Goal: Task Accomplishment & Management: Manage account settings

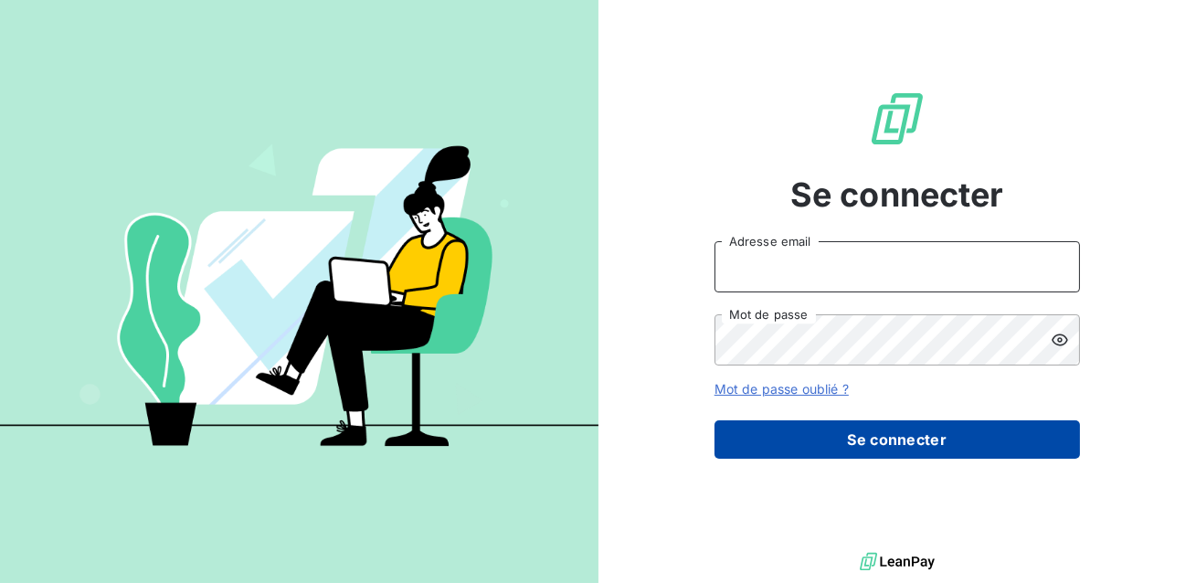
type input "admin@luxsense"
click at [829, 431] on button "Se connecter" at bounding box center [896, 439] width 365 height 38
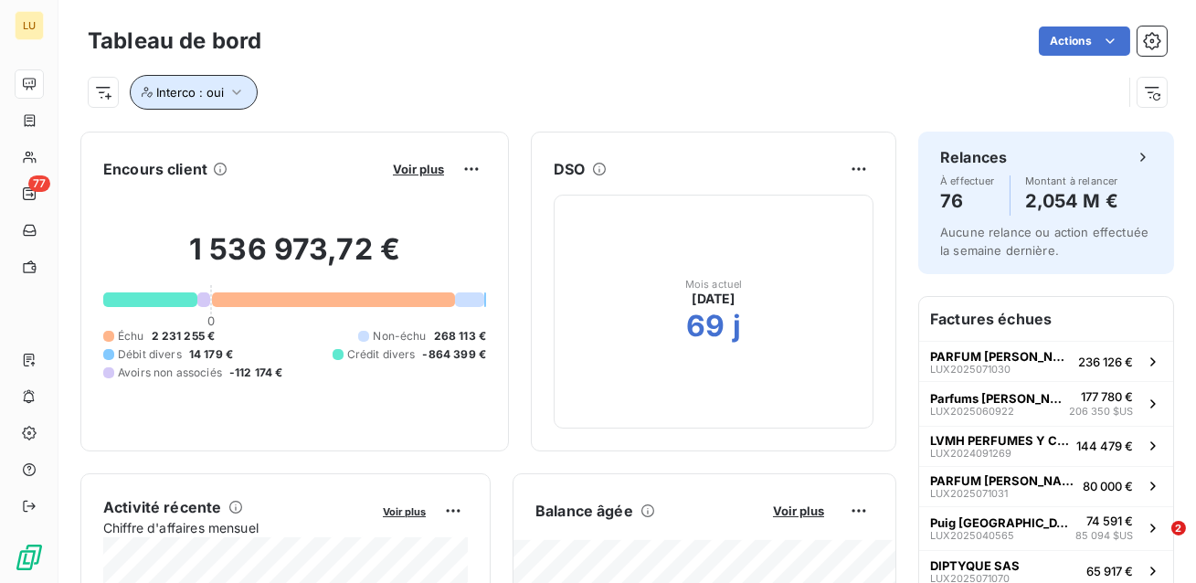
click at [198, 97] on span "Interco : oui" at bounding box center [190, 92] width 68 height 15
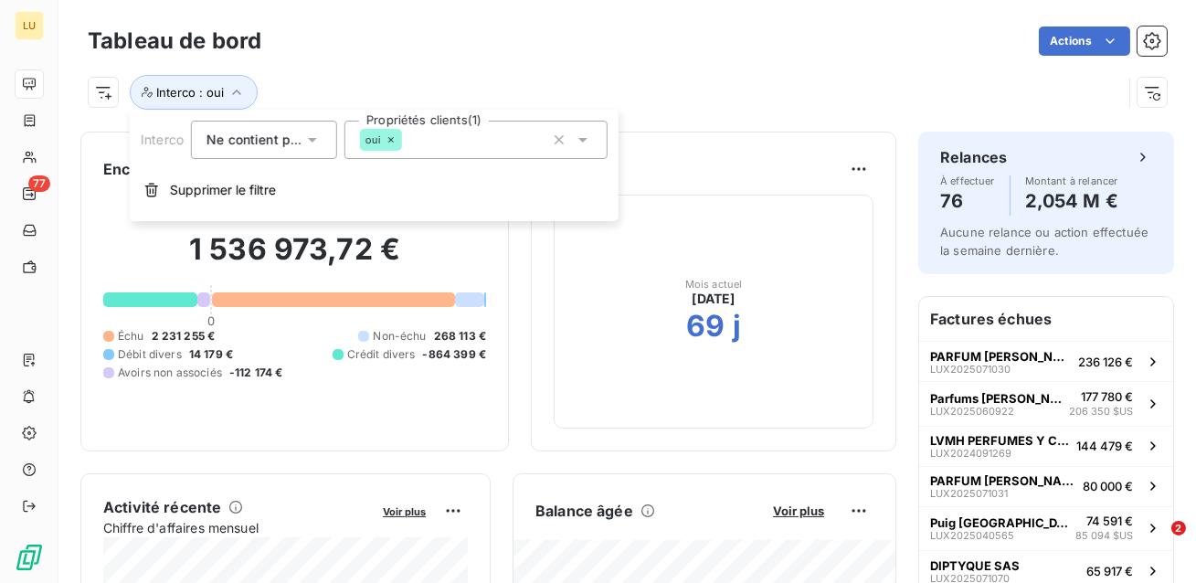
click at [281, 87] on div "Interco : oui" at bounding box center [605, 92] width 1034 height 35
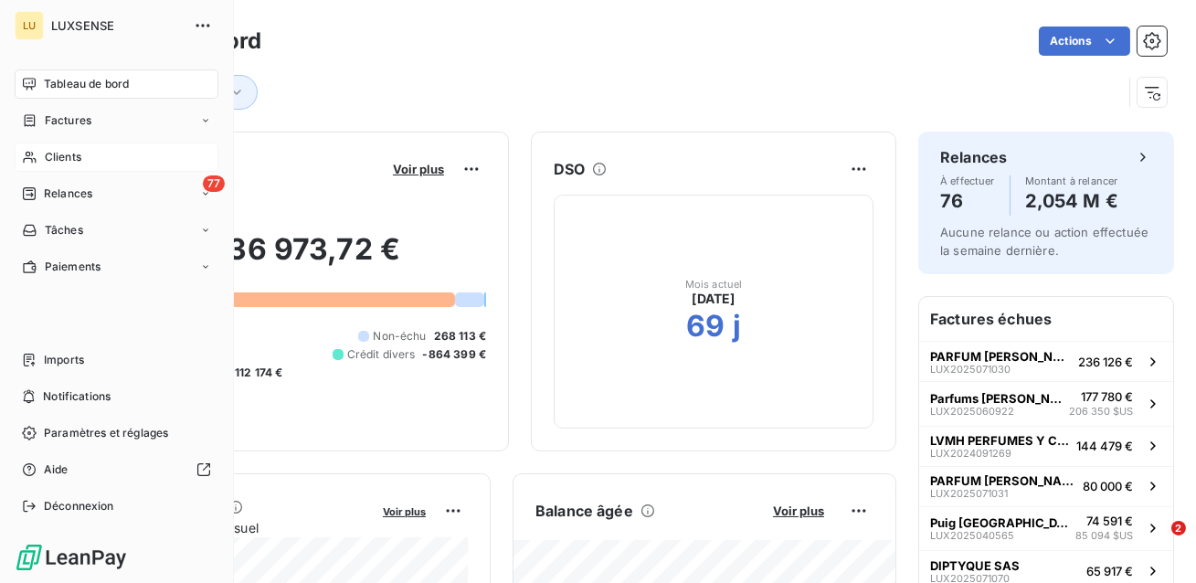
click at [39, 155] on div "Clients" at bounding box center [117, 157] width 204 height 29
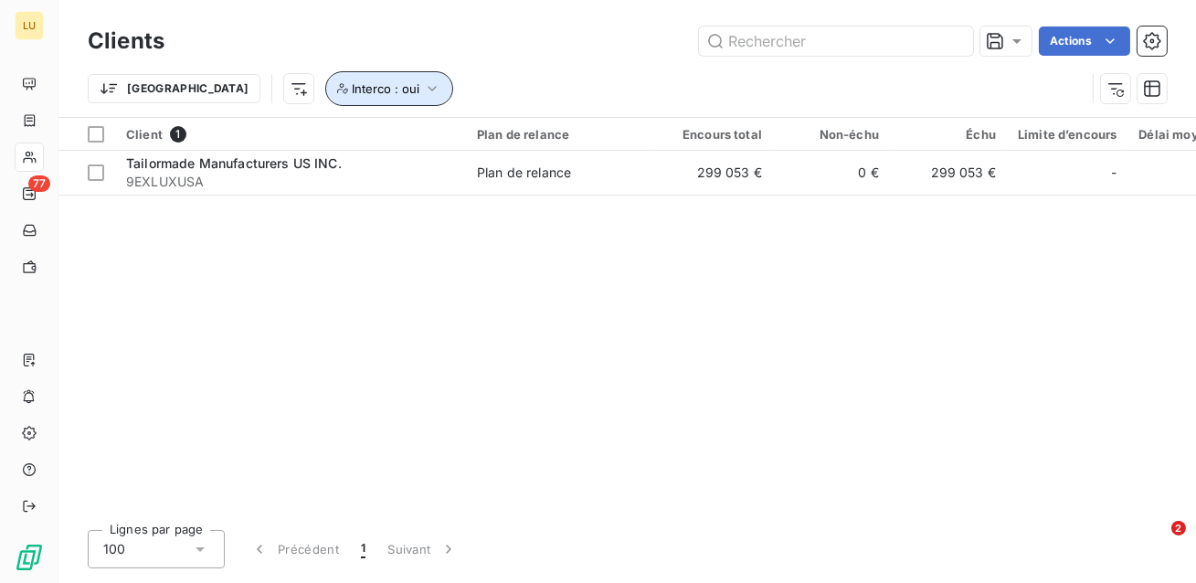
click at [325, 79] on button "Interco : oui" at bounding box center [389, 88] width 128 height 35
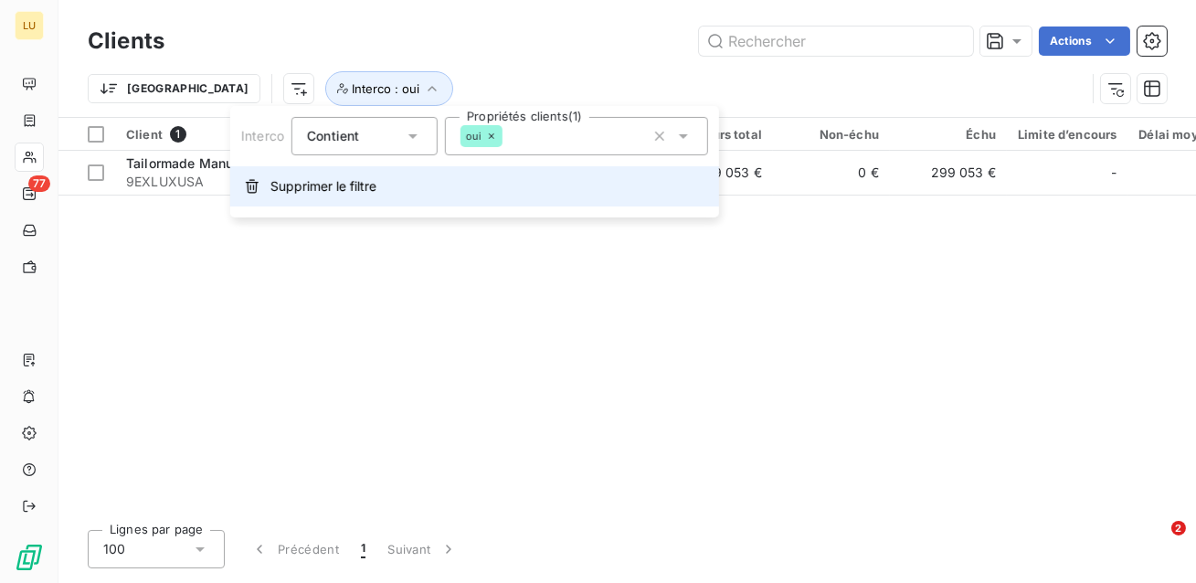
click at [298, 198] on button "Supprimer le filtre" at bounding box center [474, 186] width 489 height 40
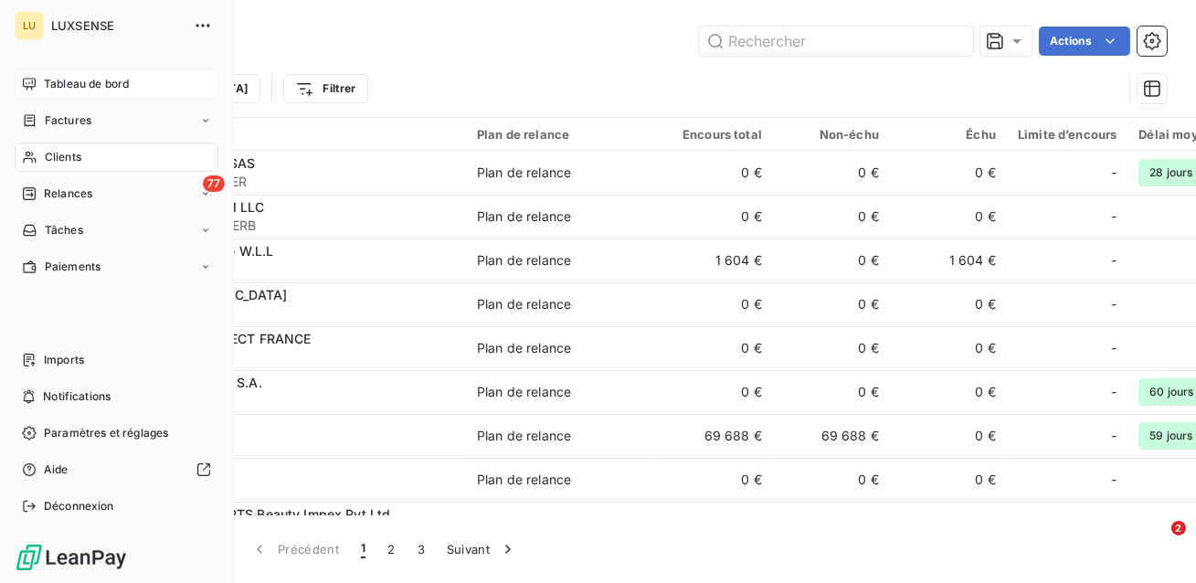
click at [37, 81] on div "Tableau de bord" at bounding box center [117, 83] width 204 height 29
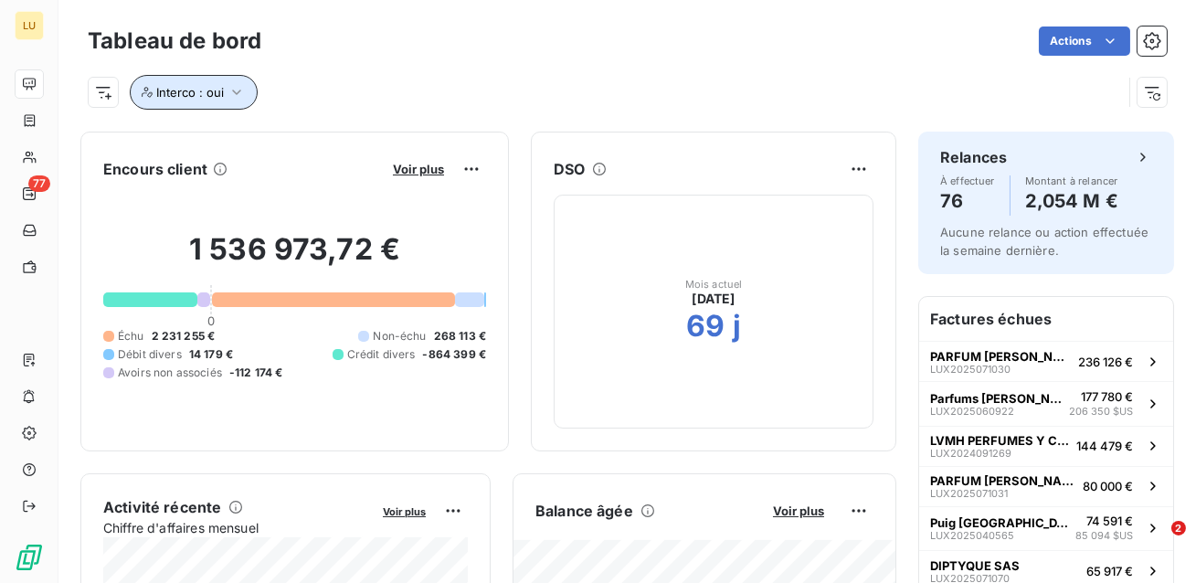
click at [253, 90] on button "Interco : oui" at bounding box center [194, 92] width 128 height 35
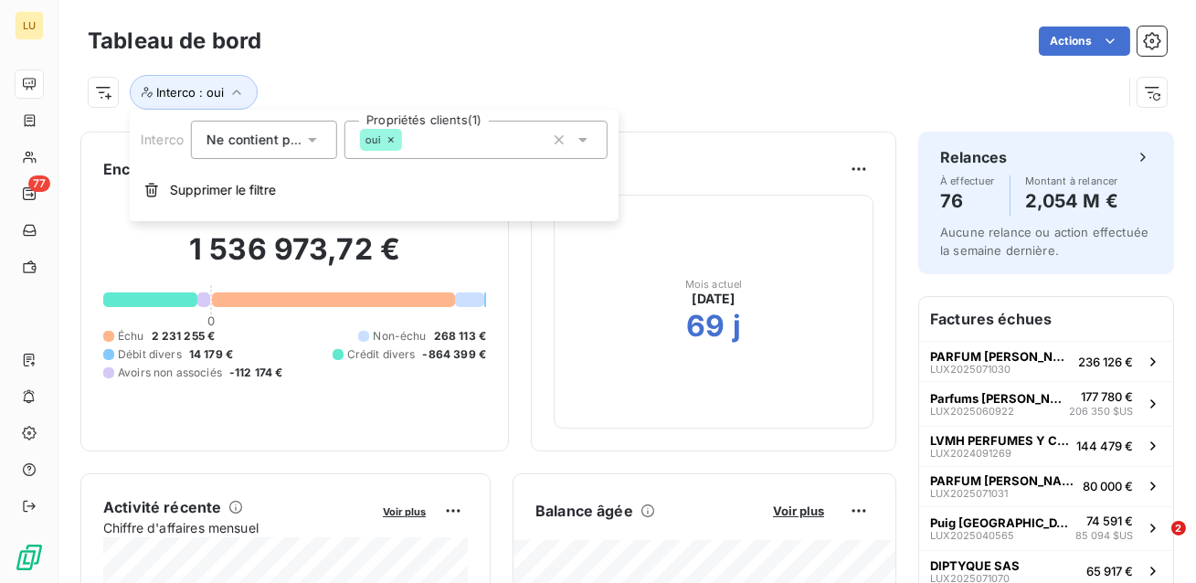
click at [278, 151] on div "Ne contient pas is_not" at bounding box center [254, 140] width 97 height 26
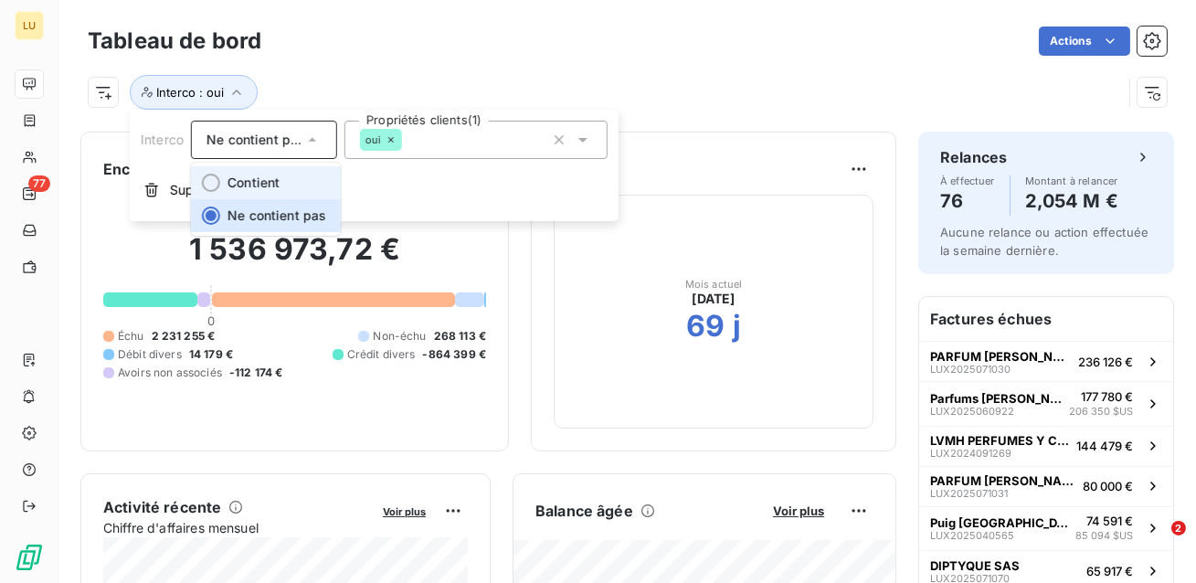
click at [257, 191] on li "Contient" at bounding box center [266, 182] width 150 height 33
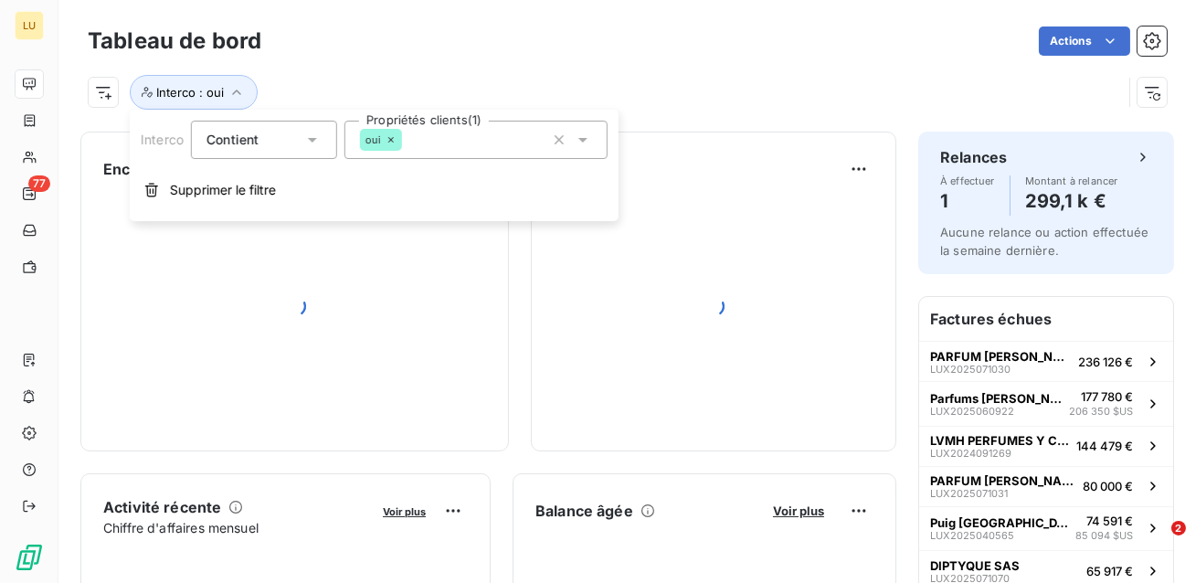
click at [336, 91] on div "Interco : oui" at bounding box center [605, 92] width 1034 height 35
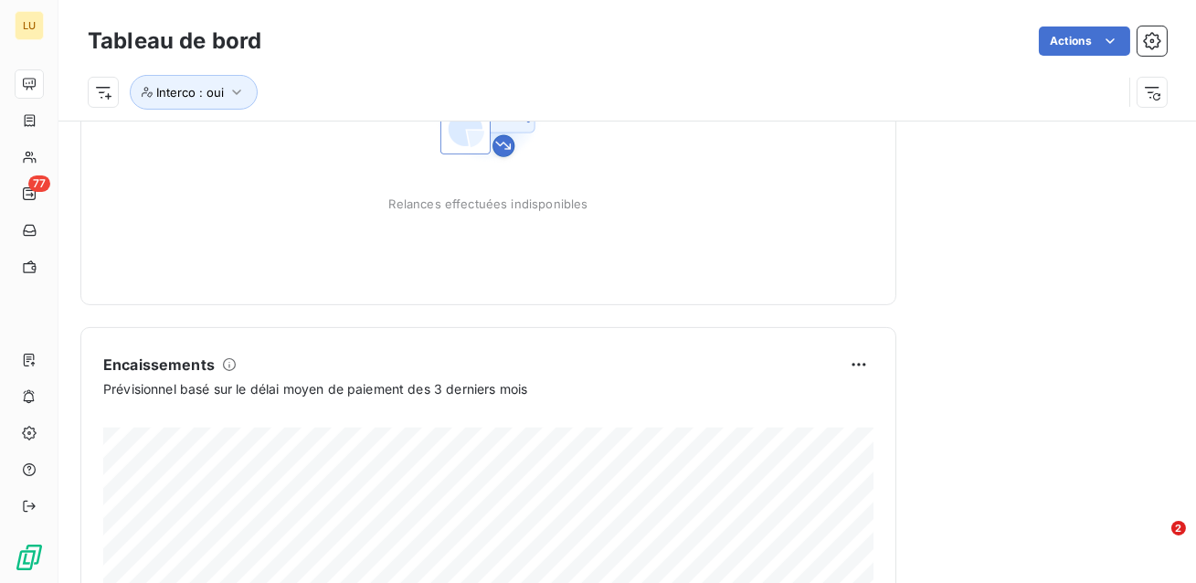
scroll to position [1016, 0]
click at [216, 100] on button "Interco : oui" at bounding box center [194, 92] width 128 height 35
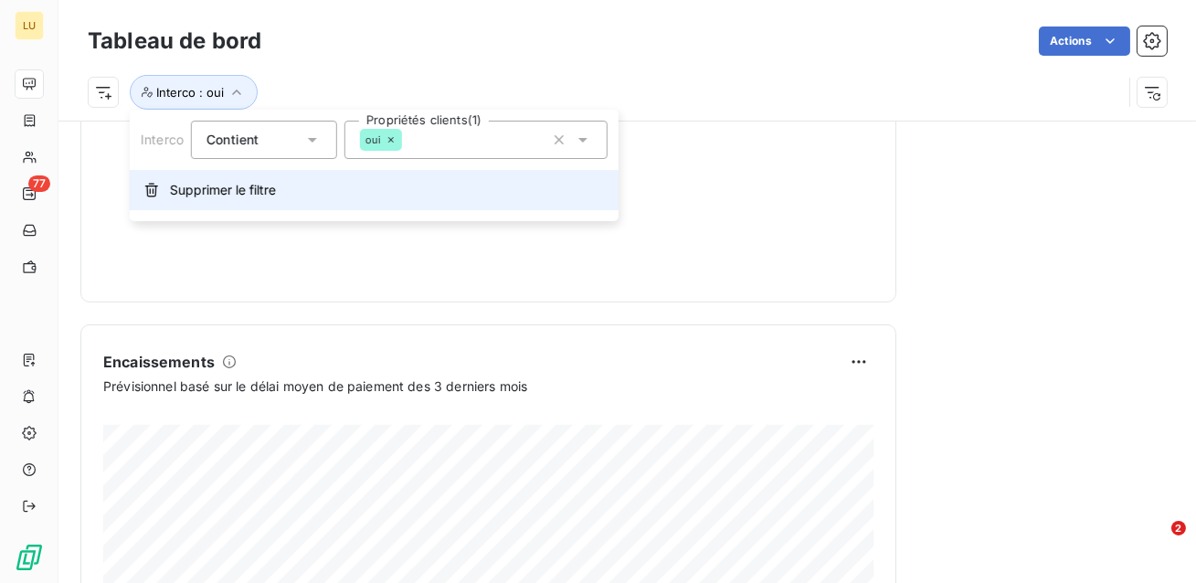
click at [234, 196] on span "Supprimer le filtre" at bounding box center [223, 190] width 106 height 18
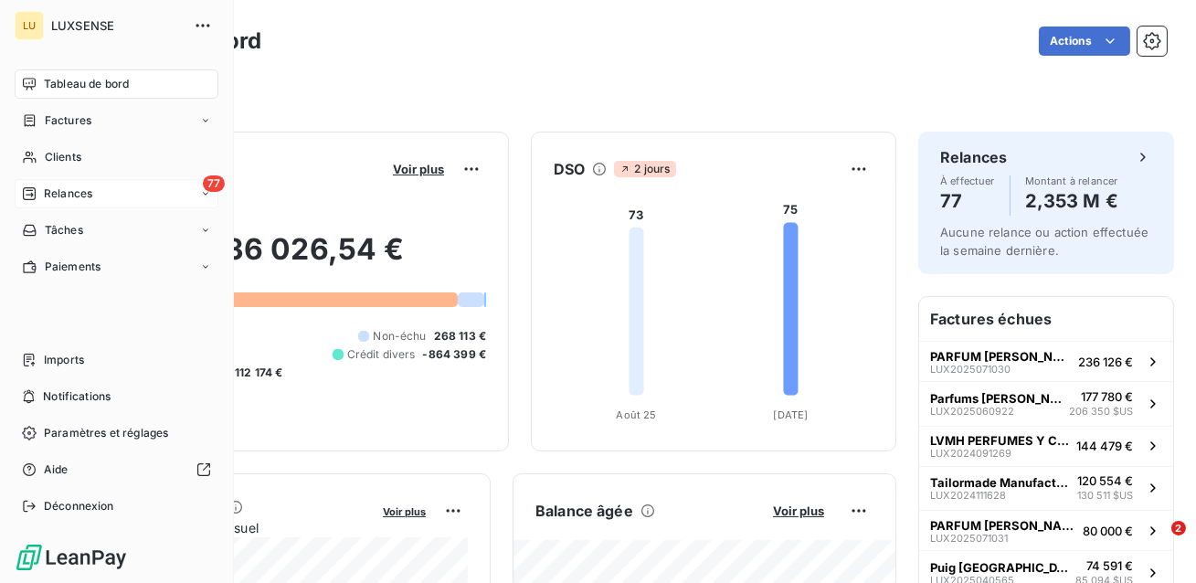
click at [25, 197] on icon at bounding box center [29, 193] width 15 height 15
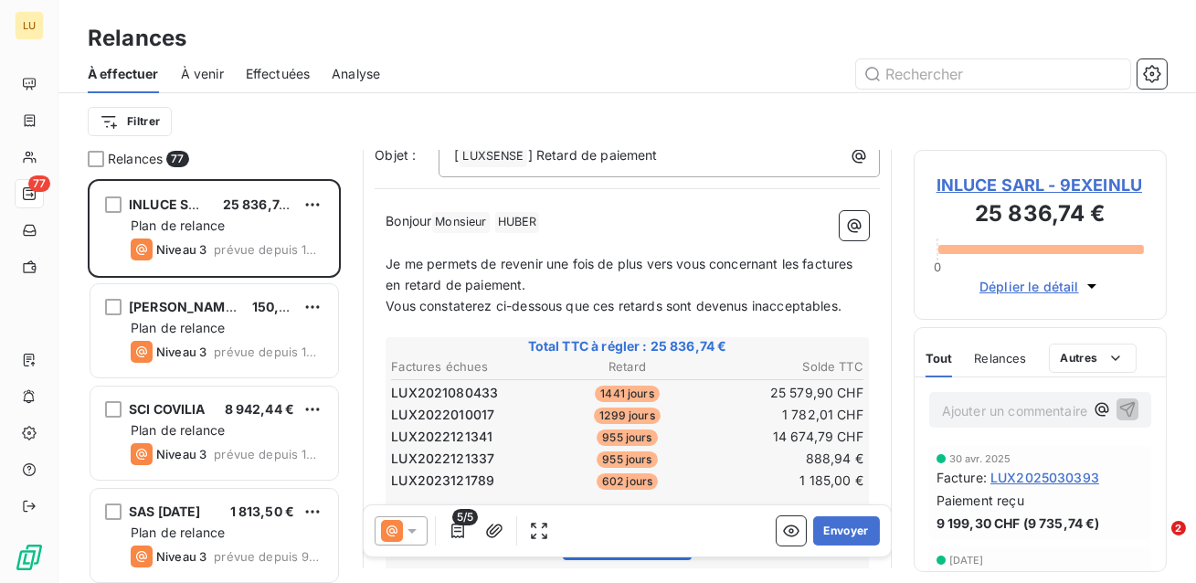
scroll to position [148, 0]
click at [461, 213] on span "Monsieur ﻿" at bounding box center [460, 220] width 57 height 21
click at [524, 217] on span "HUBER ﻿" at bounding box center [517, 220] width 45 height 21
click at [449, 219] on span "Monsieur ﻿" at bounding box center [460, 220] width 57 height 21
click at [534, 219] on span "HUBER ﻿" at bounding box center [517, 220] width 45 height 21
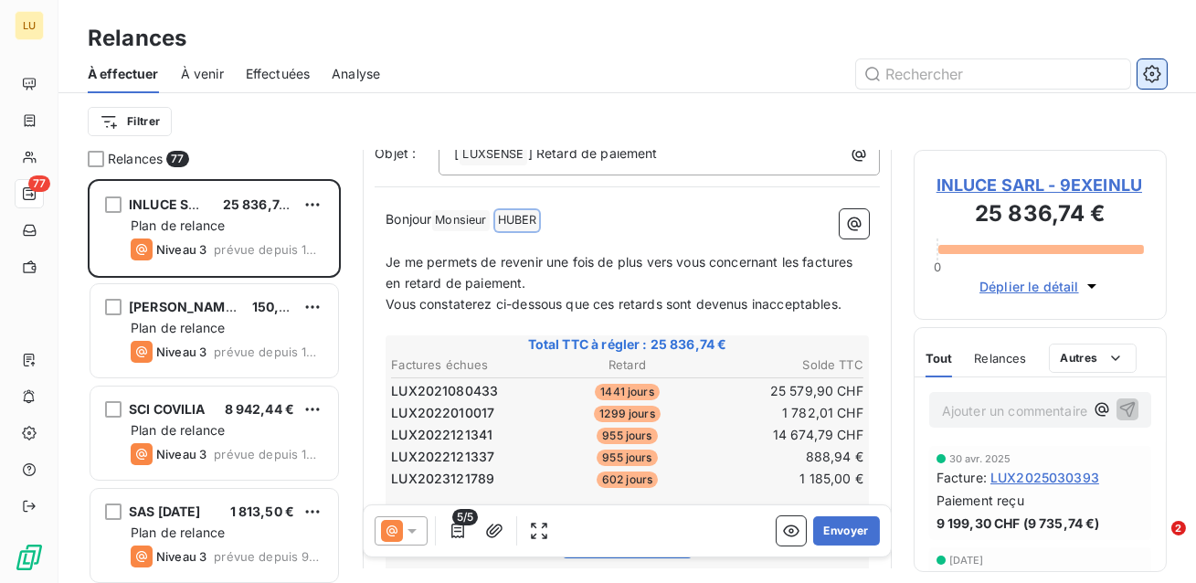
click at [1160, 74] on icon "button" at bounding box center [1152, 74] width 18 height 18
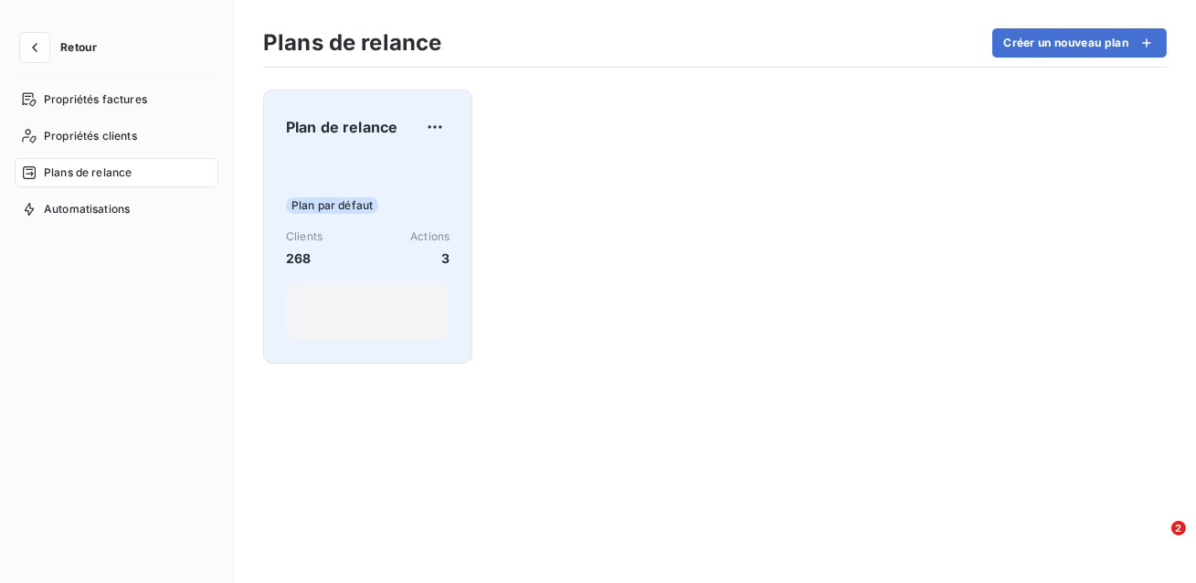
click at [417, 171] on div "Plan par défaut Clients 268 Actions 3" at bounding box center [368, 248] width 164 height 185
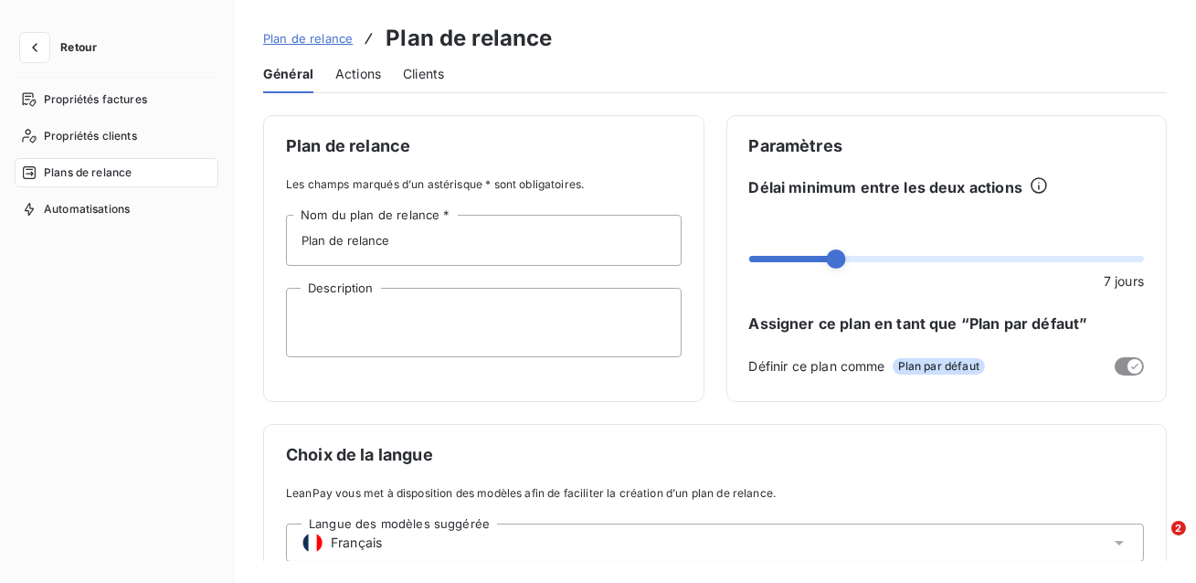
click at [357, 90] on div "Actions" at bounding box center [358, 74] width 46 height 38
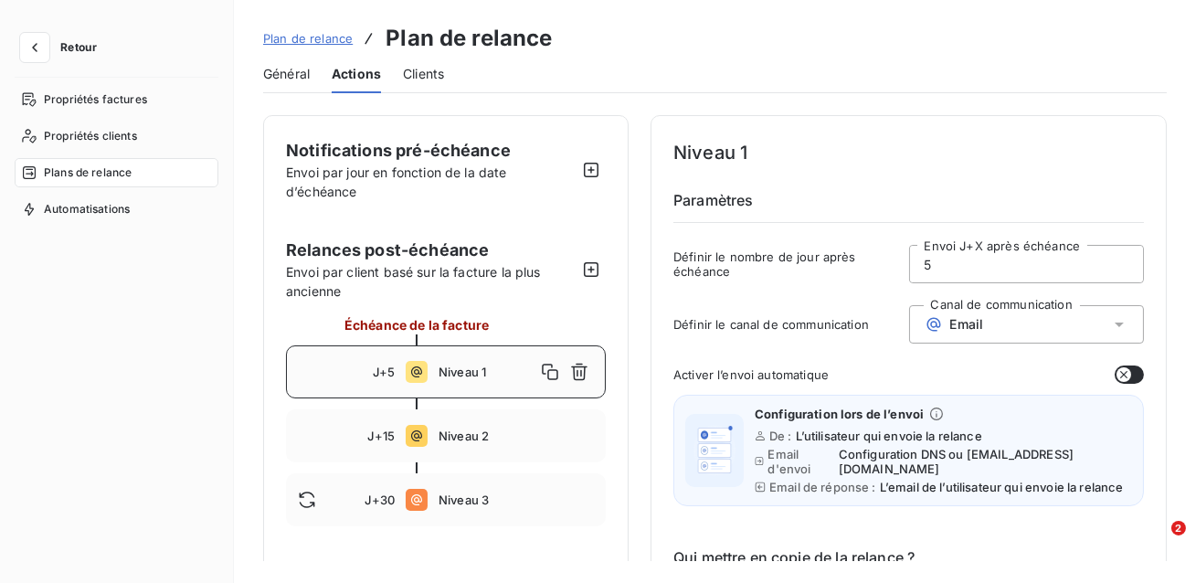
click at [483, 374] on span "Niveau 1" at bounding box center [487, 372] width 97 height 15
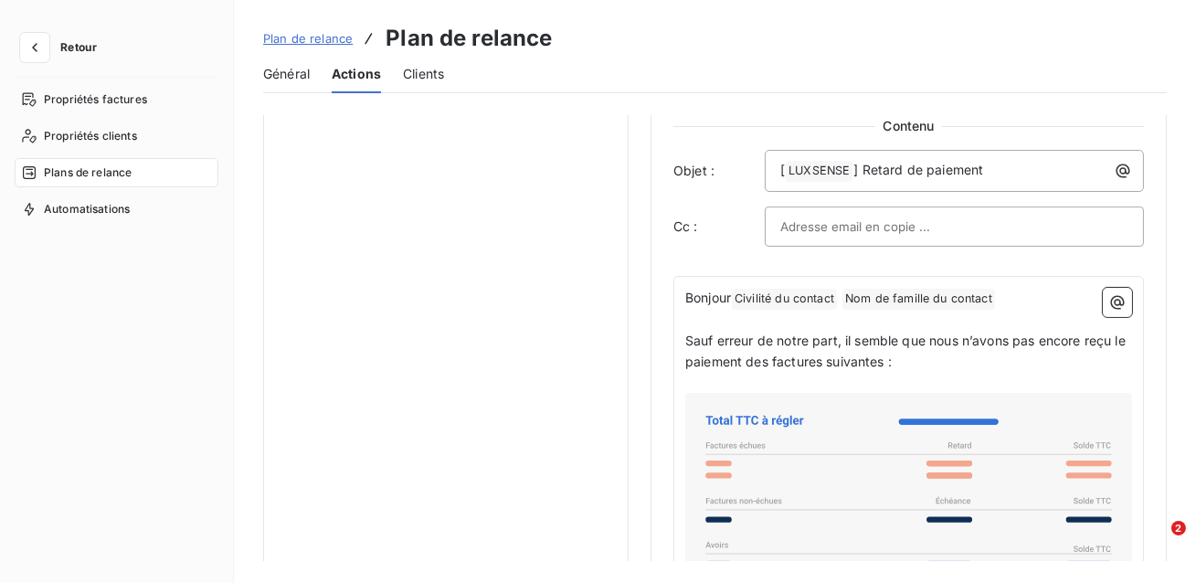
scroll to position [1133, 0]
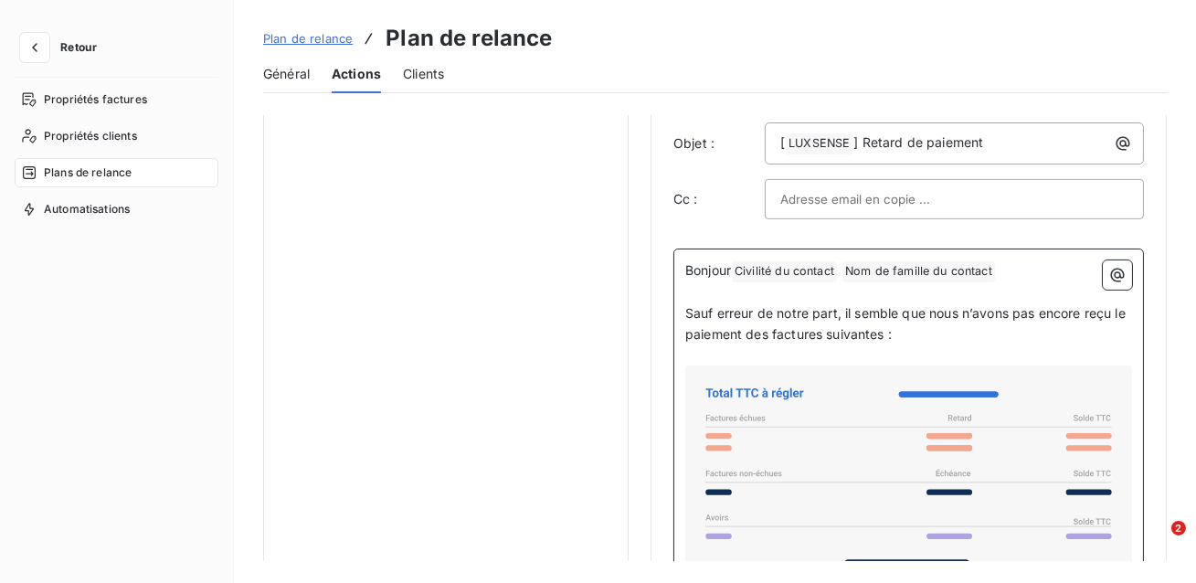
click at [797, 270] on span "Civilité du contact ﻿" at bounding box center [784, 271] width 105 height 21
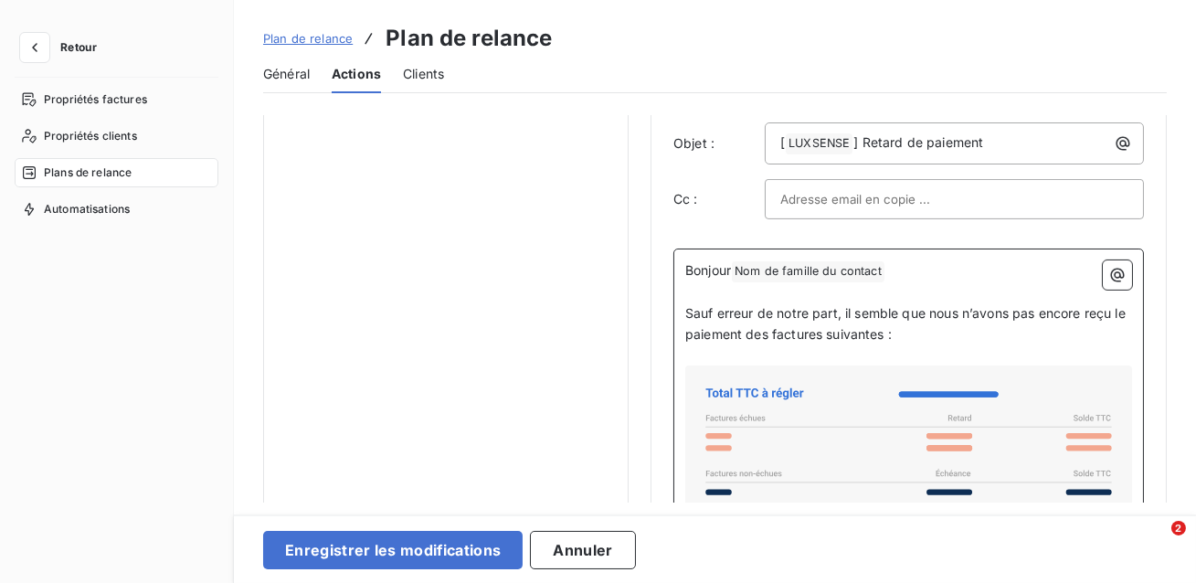
click at [797, 270] on span "Nom de famille du contact ﻿" at bounding box center [808, 271] width 153 height 21
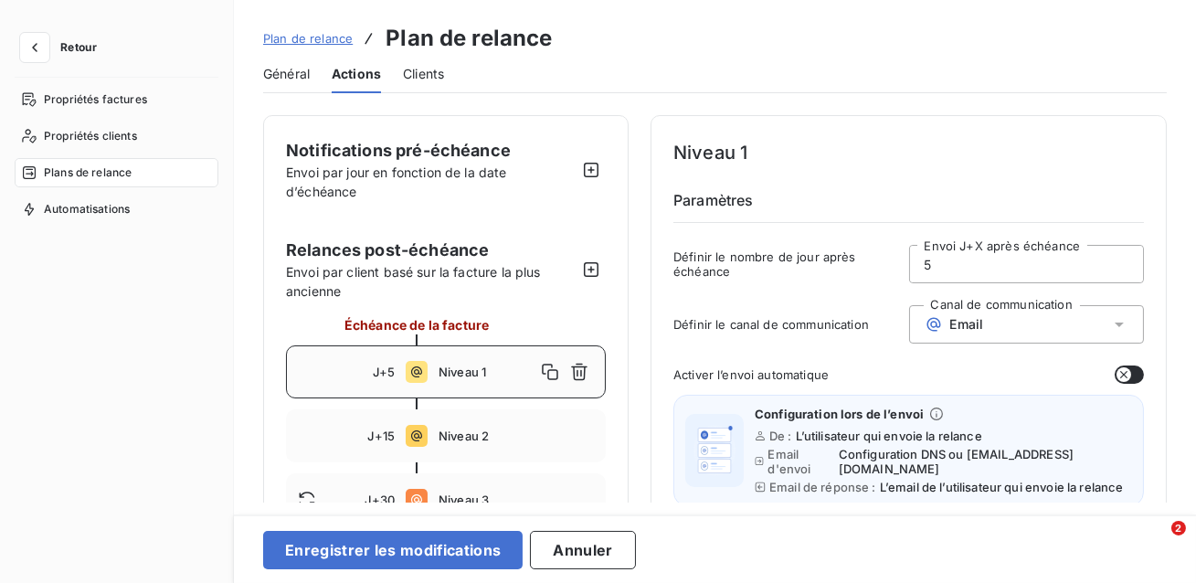
scroll to position [73, 0]
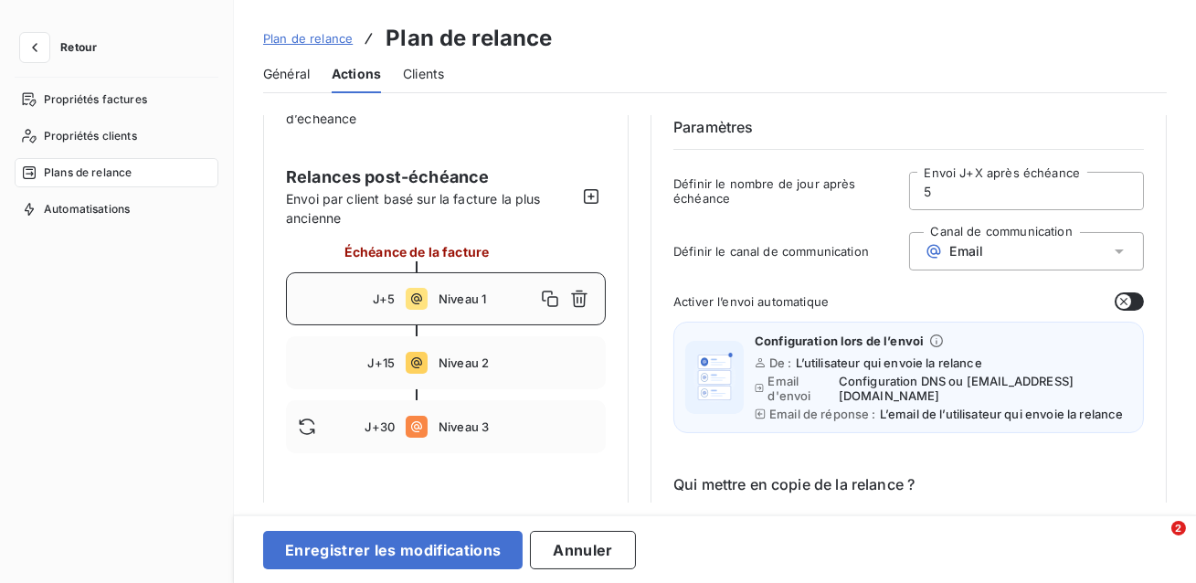
click at [1123, 302] on icon "button" at bounding box center [1123, 301] width 15 height 15
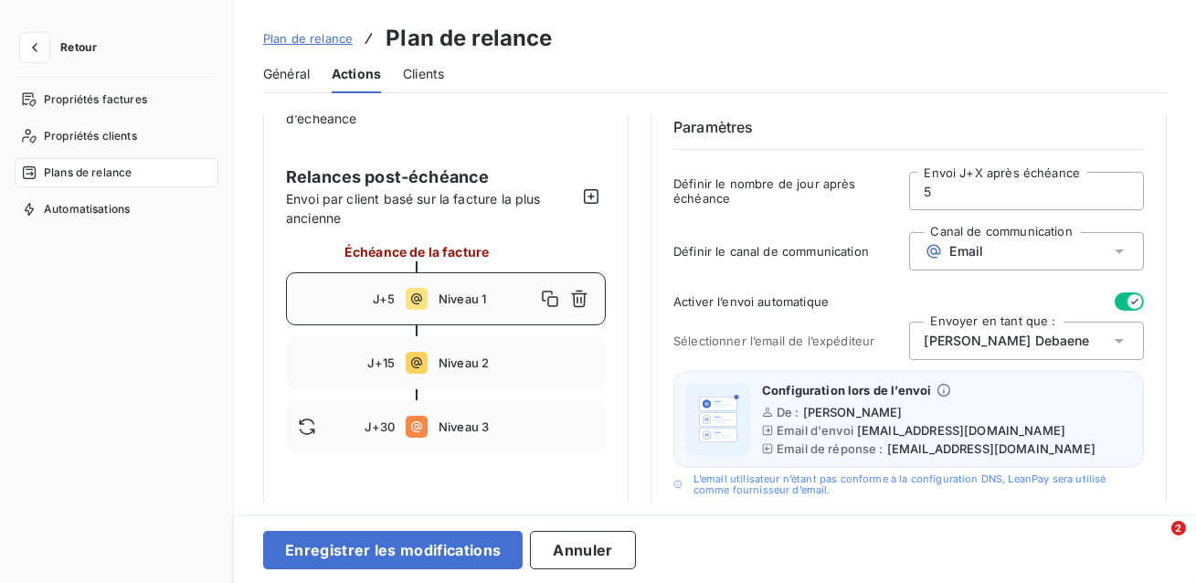
click at [1127, 302] on icon "button" at bounding box center [1134, 301] width 15 height 15
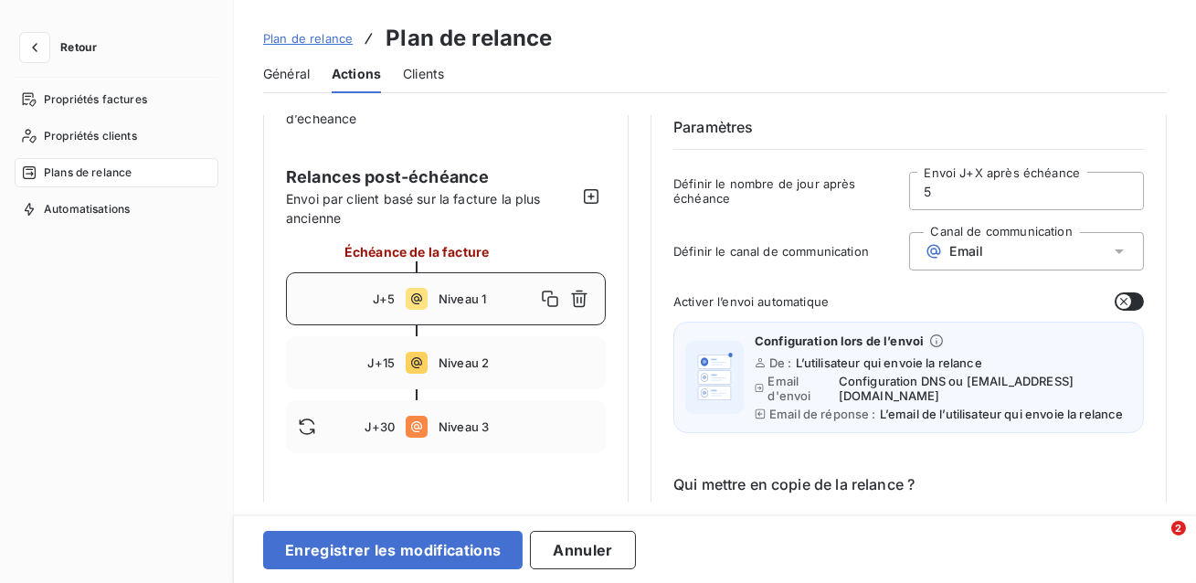
click at [1123, 302] on icon "button" at bounding box center [1123, 301] width 15 height 15
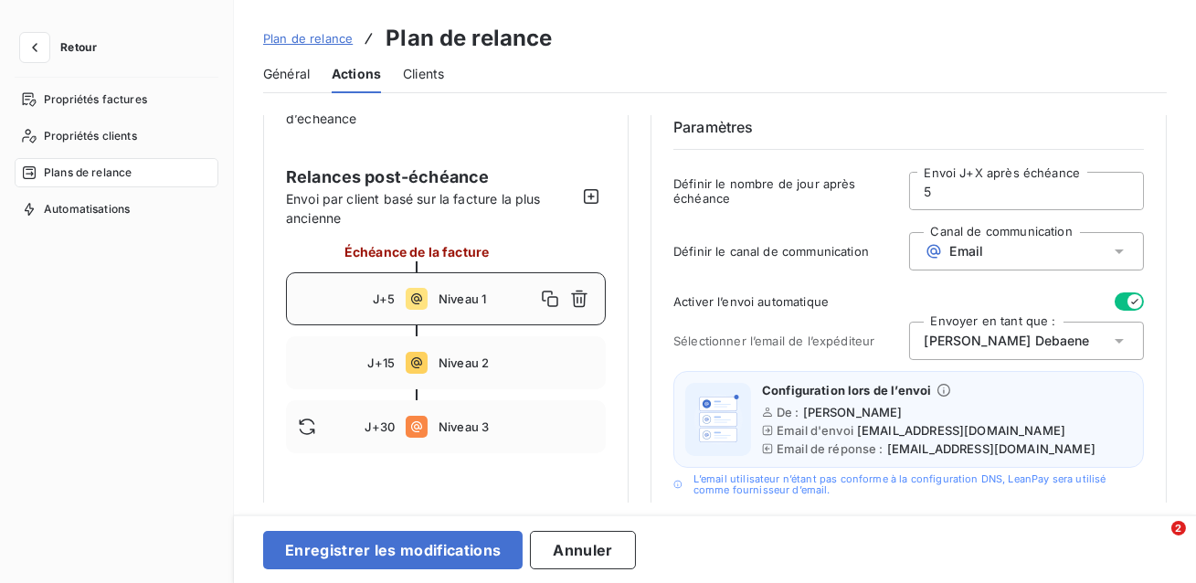
click at [1127, 302] on icon "button" at bounding box center [1134, 301] width 15 height 15
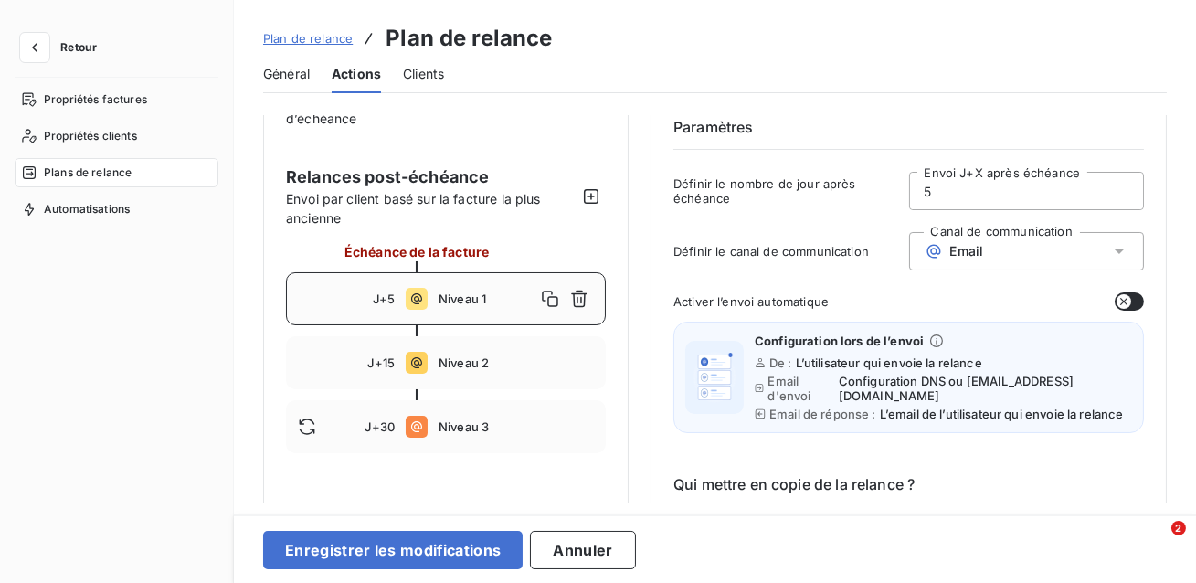
click at [293, 50] on div "Plan de relance Plan de relance" at bounding box center [408, 38] width 290 height 33
click at [293, 37] on span "Plan de relance" at bounding box center [308, 38] width 90 height 15
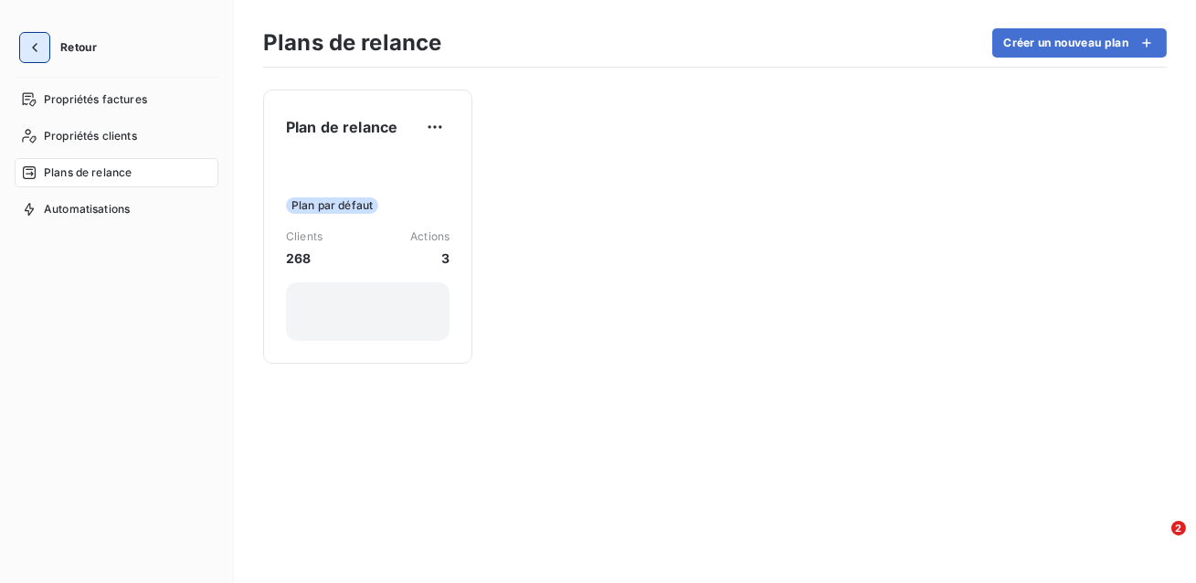
click at [38, 38] on icon "button" at bounding box center [35, 47] width 18 height 18
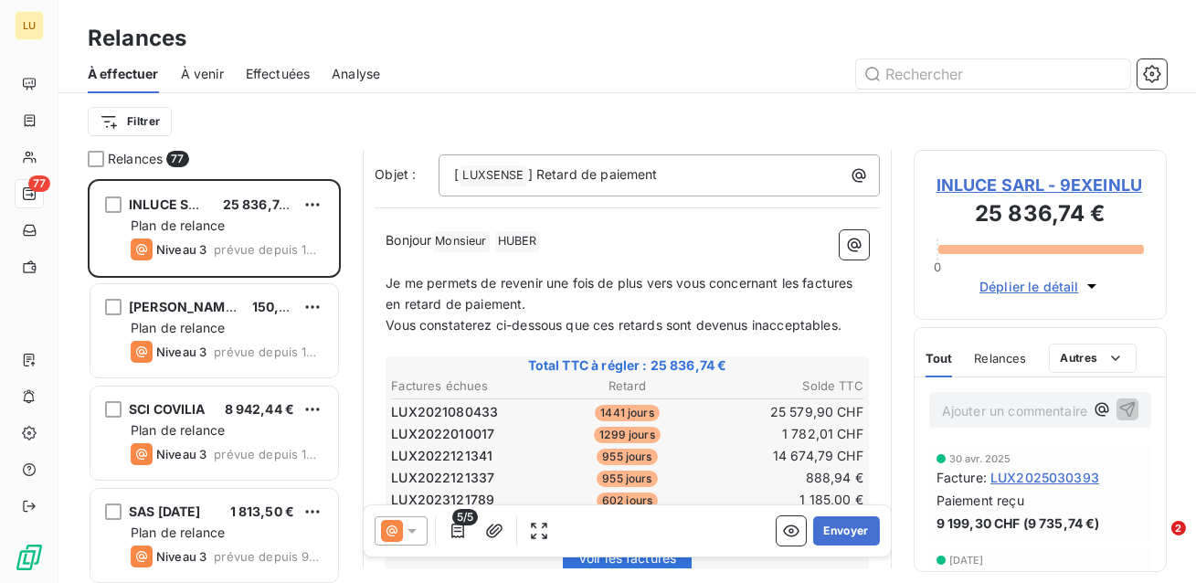
scroll to position [130, 0]
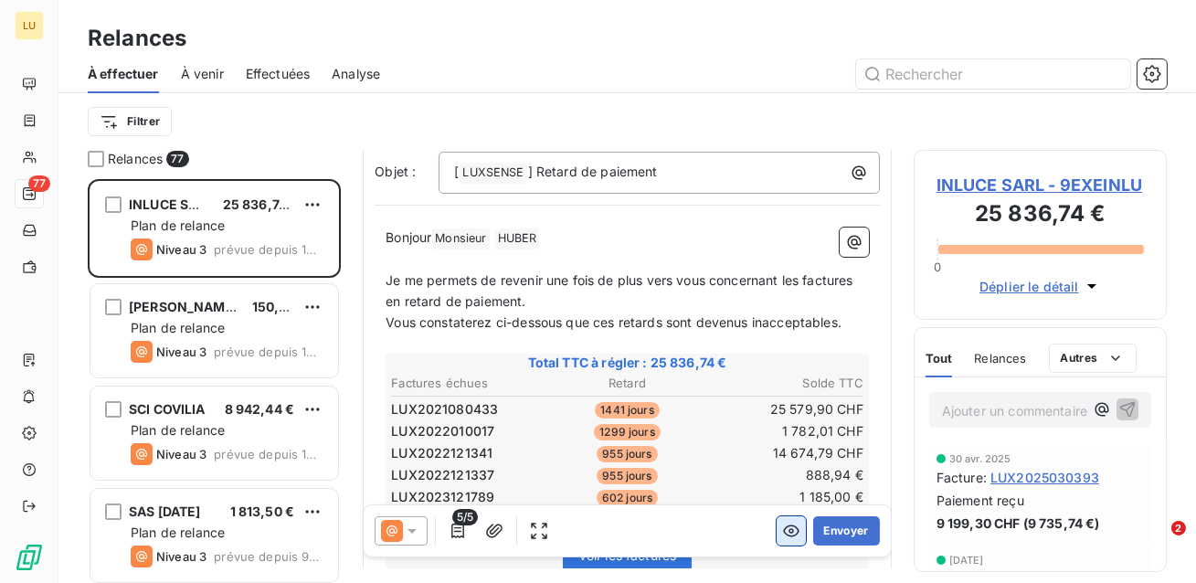
click at [790, 530] on icon "button" at bounding box center [791, 531] width 18 height 18
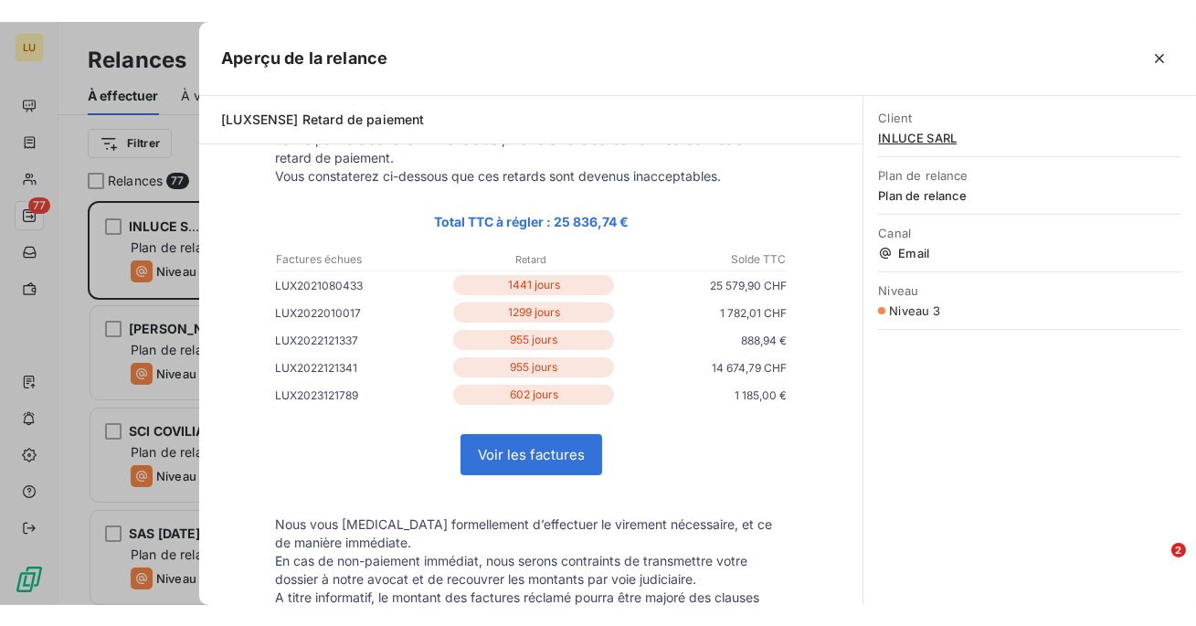
scroll to position [0, 0]
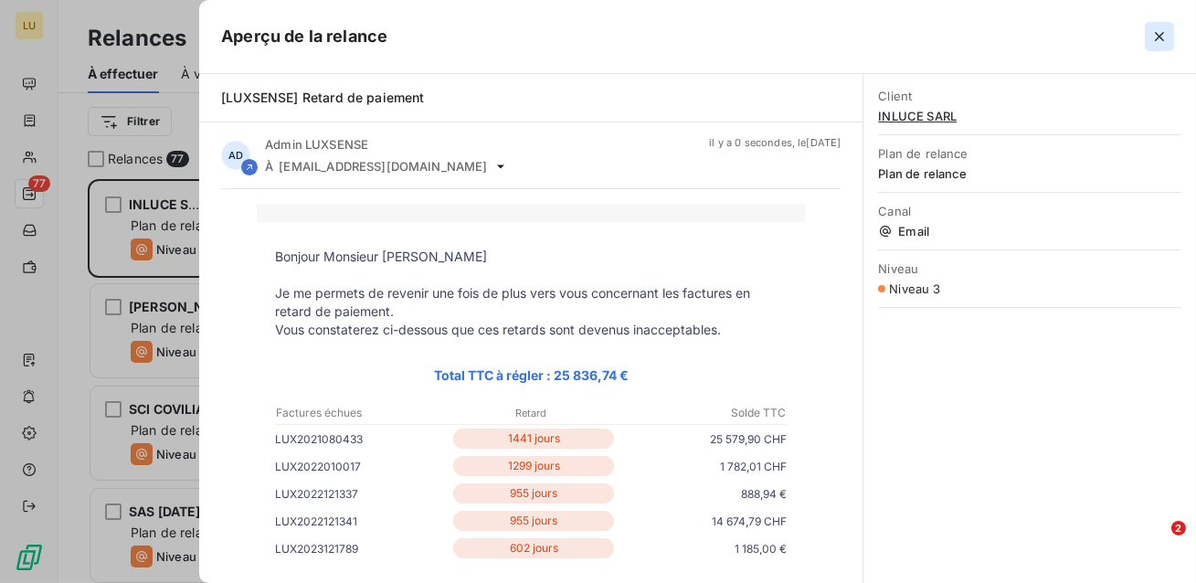
click at [1154, 36] on icon "button" at bounding box center [1159, 36] width 18 height 18
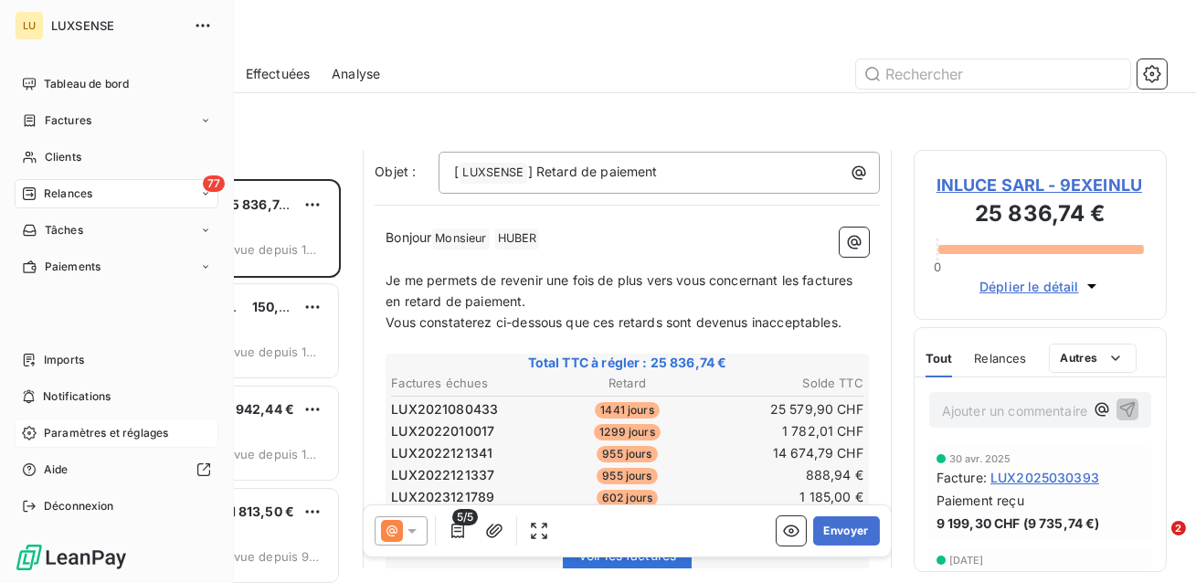
click at [100, 433] on span "Paramètres et réglages" at bounding box center [106, 433] width 124 height 16
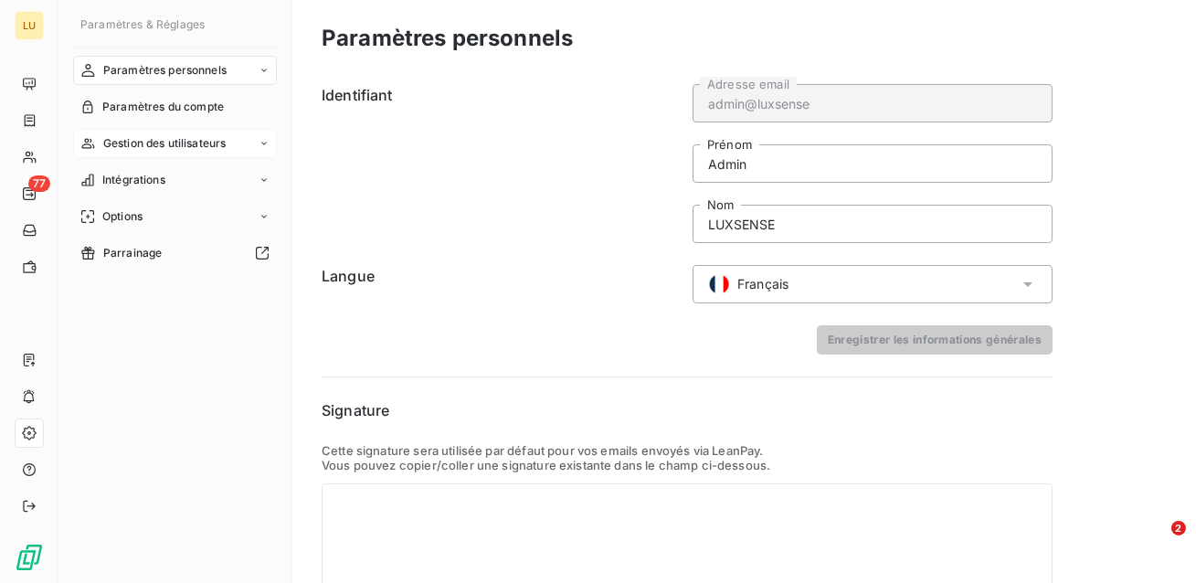
click at [210, 145] on span "Gestion des utilisateurs" at bounding box center [164, 143] width 123 height 16
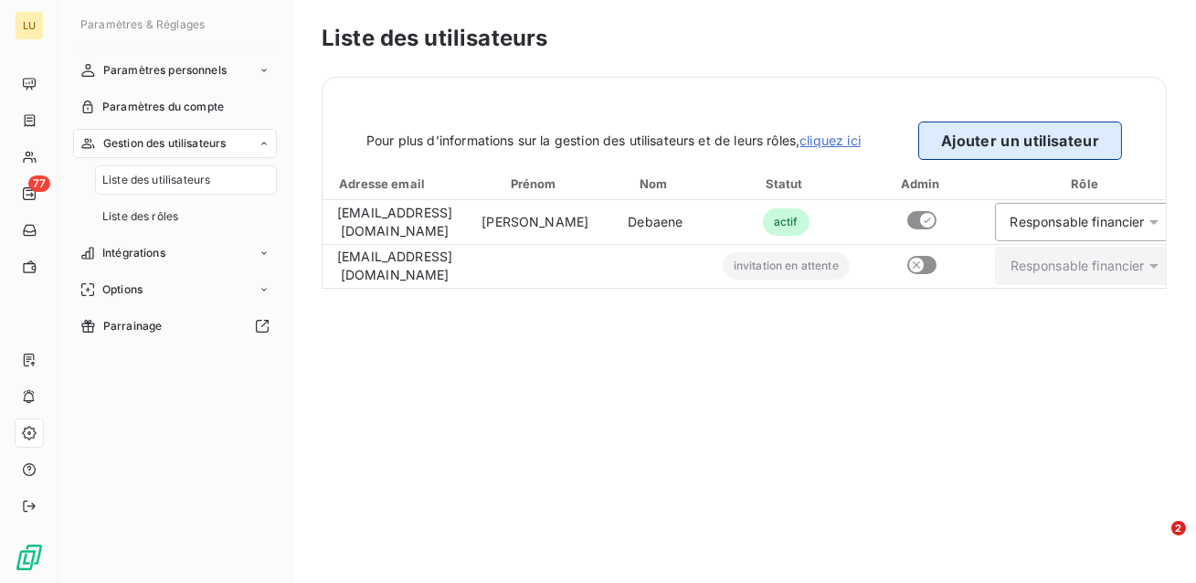
click at [969, 144] on button "Ajouter un utilisateur" at bounding box center [1020, 141] width 204 height 38
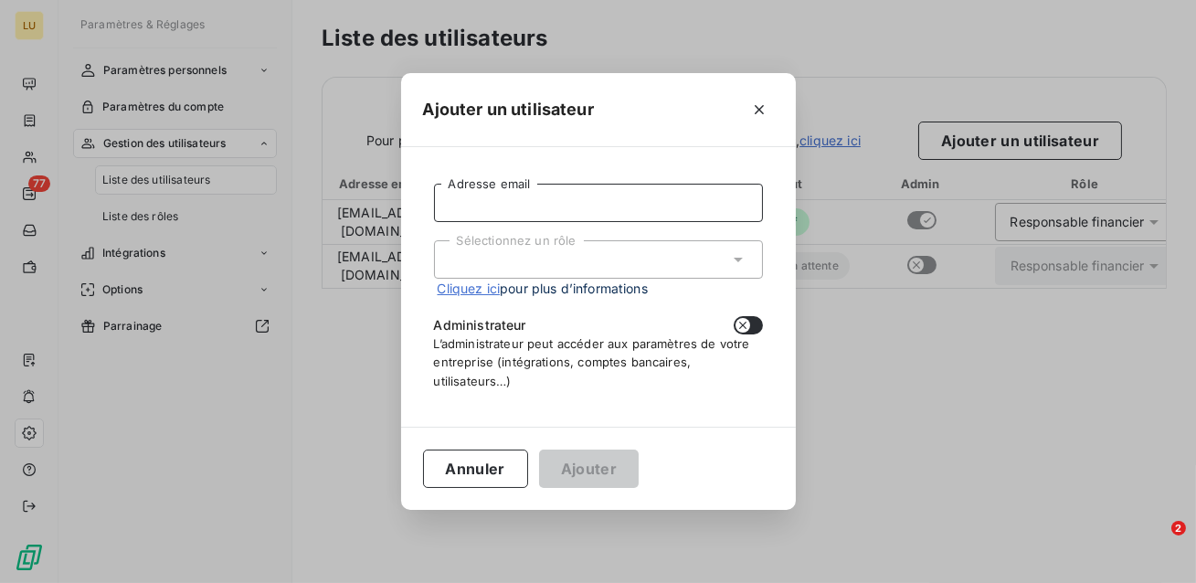
click at [570, 209] on input "Adresse email" at bounding box center [598, 203] width 329 height 38
type input "[PERSON_NAME][EMAIL_ADDRESS][DOMAIN_NAME]"
click at [594, 257] on div "Sélectionnez un rôle" at bounding box center [598, 259] width 329 height 38
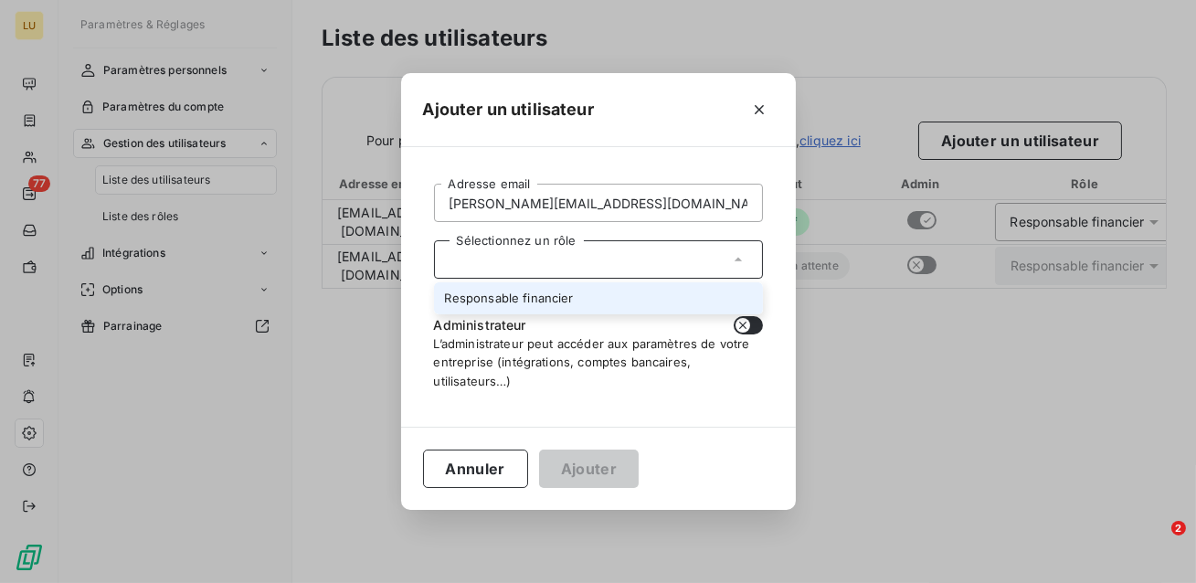
click at [545, 291] on li "Responsable financier" at bounding box center [598, 298] width 329 height 32
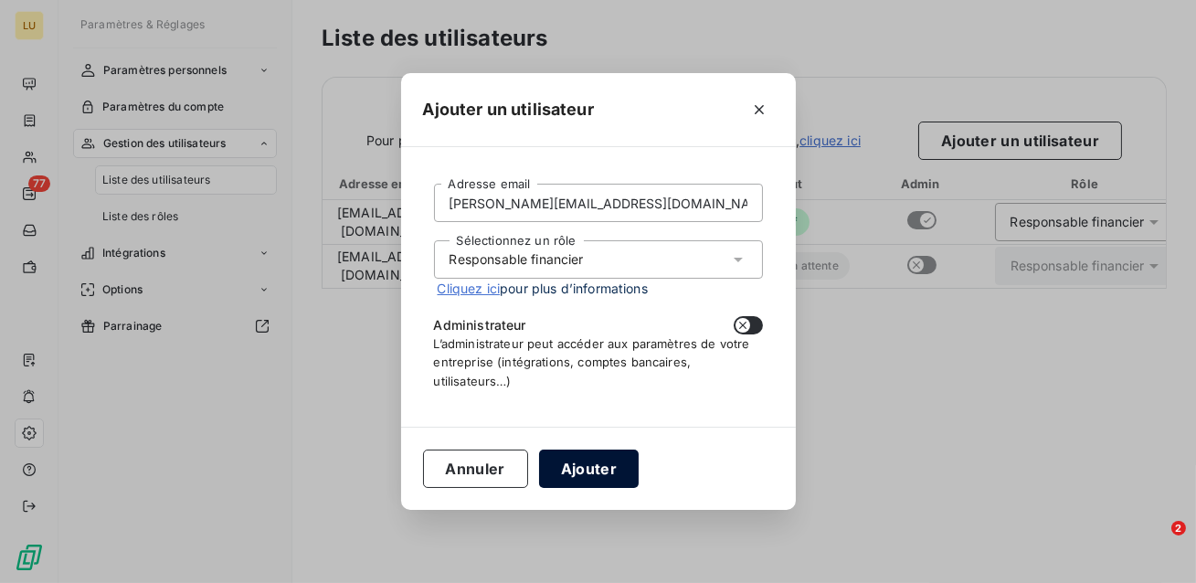
click at [571, 471] on button "Ajouter" at bounding box center [589, 468] width 100 height 38
